Goal: Transaction & Acquisition: Purchase product/service

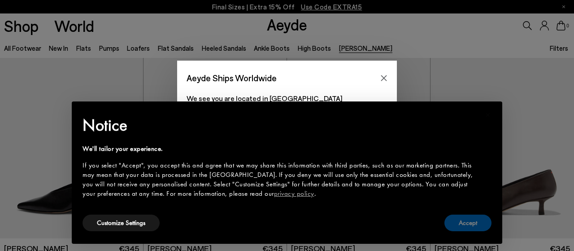
click at [455, 220] on button "Accept" at bounding box center [467, 222] width 47 height 17
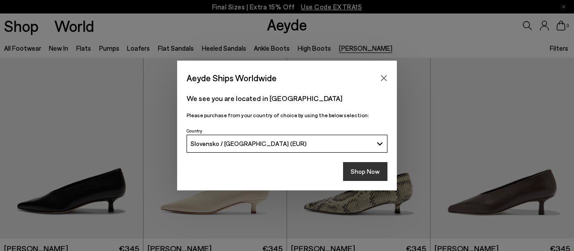
click at [367, 174] on button "Shop Now" at bounding box center [365, 171] width 44 height 19
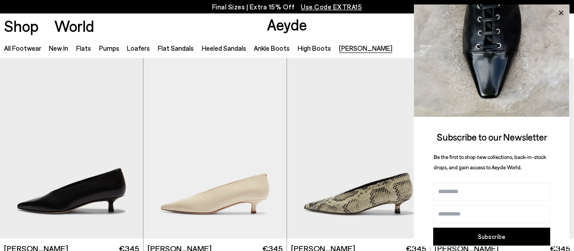
click at [561, 14] on icon at bounding box center [561, 13] width 12 height 12
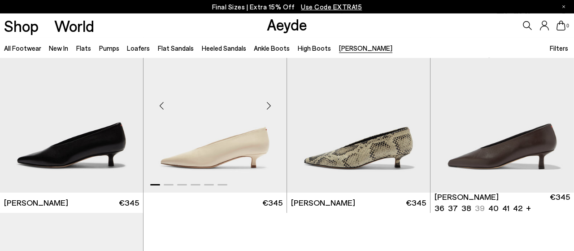
scroll to position [45, 0]
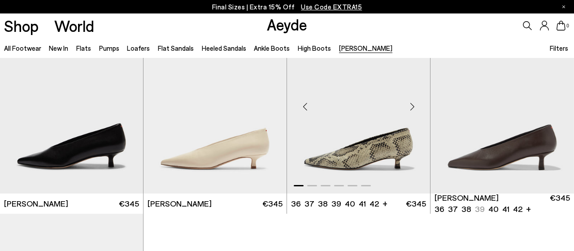
click at [356, 141] on img "1 / 6" at bounding box center [358, 103] width 143 height 180
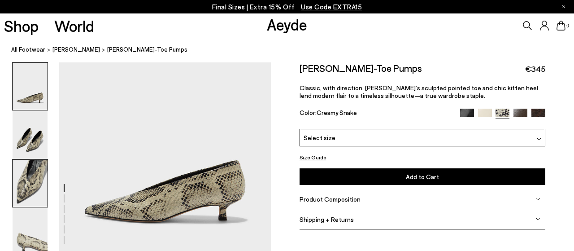
click at [35, 168] on img at bounding box center [30, 183] width 35 height 47
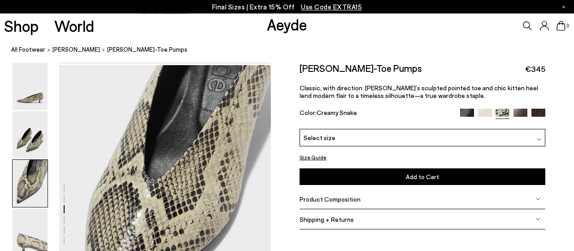
scroll to position [474, 0]
